Goal: Transaction & Acquisition: Purchase product/service

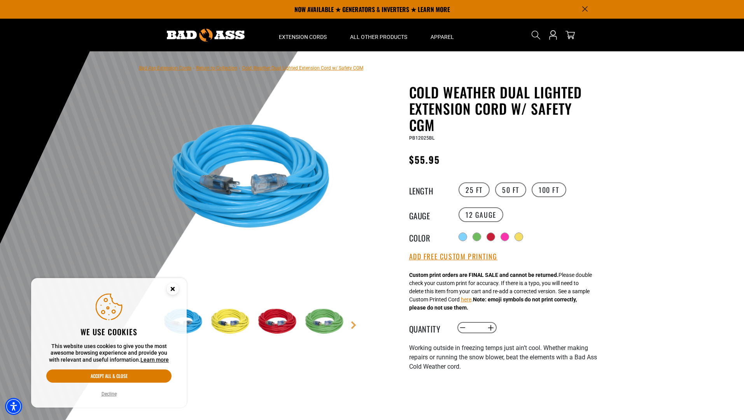
select select "**********"
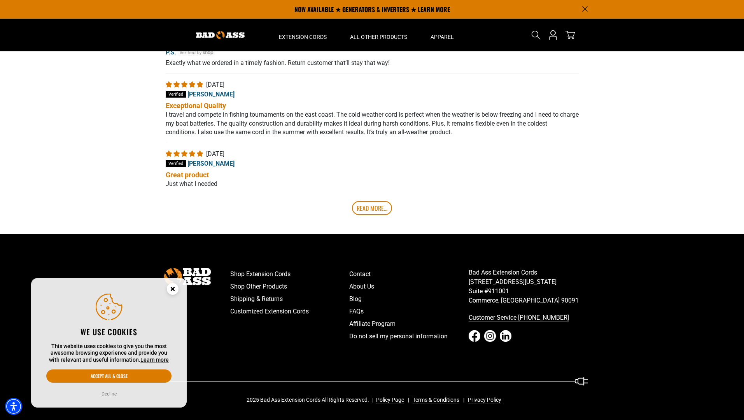
scroll to position [181, 0]
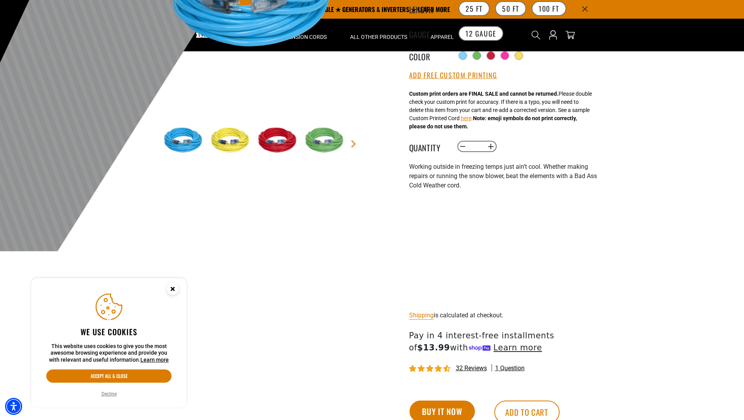
click at [442, 410] on button "Buy it now" at bounding box center [441, 412] width 65 height 22
